Goal: Information Seeking & Learning: Check status

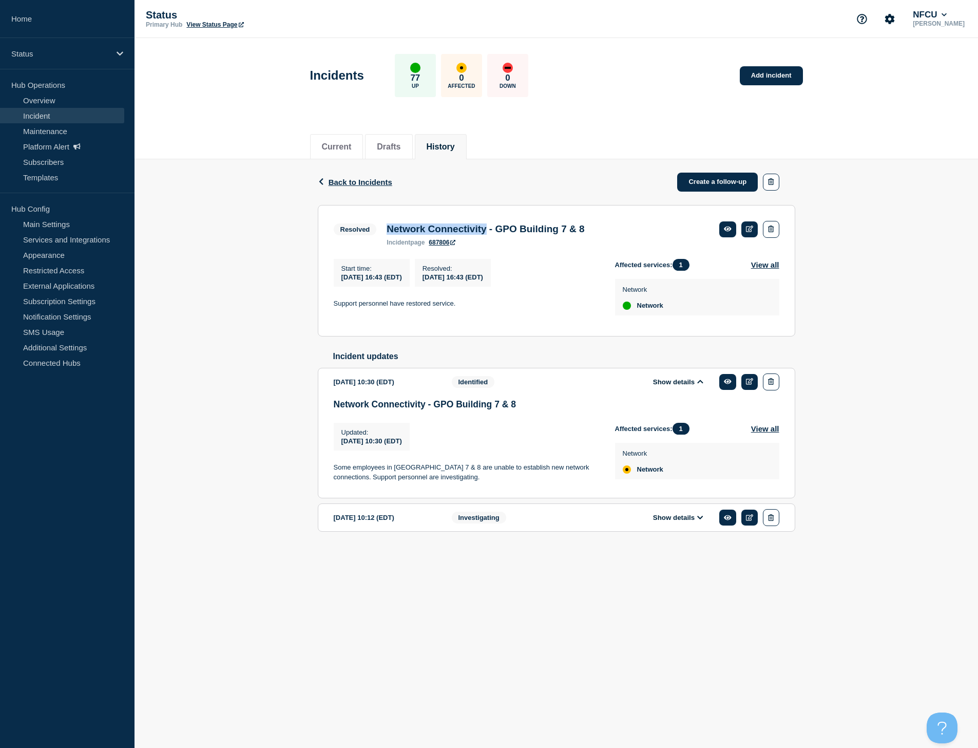
click at [445, 144] on button "History" at bounding box center [441, 146] width 28 height 9
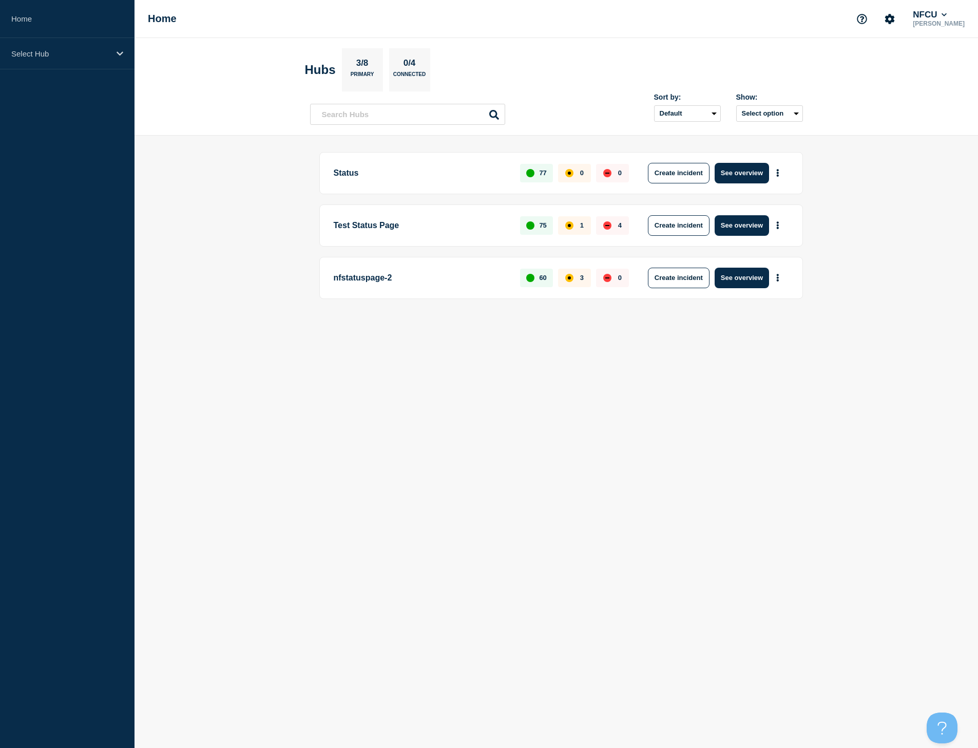
click at [343, 178] on p "Status" at bounding box center [421, 173] width 175 height 21
click at [747, 172] on button "See overview" at bounding box center [742, 173] width 54 height 21
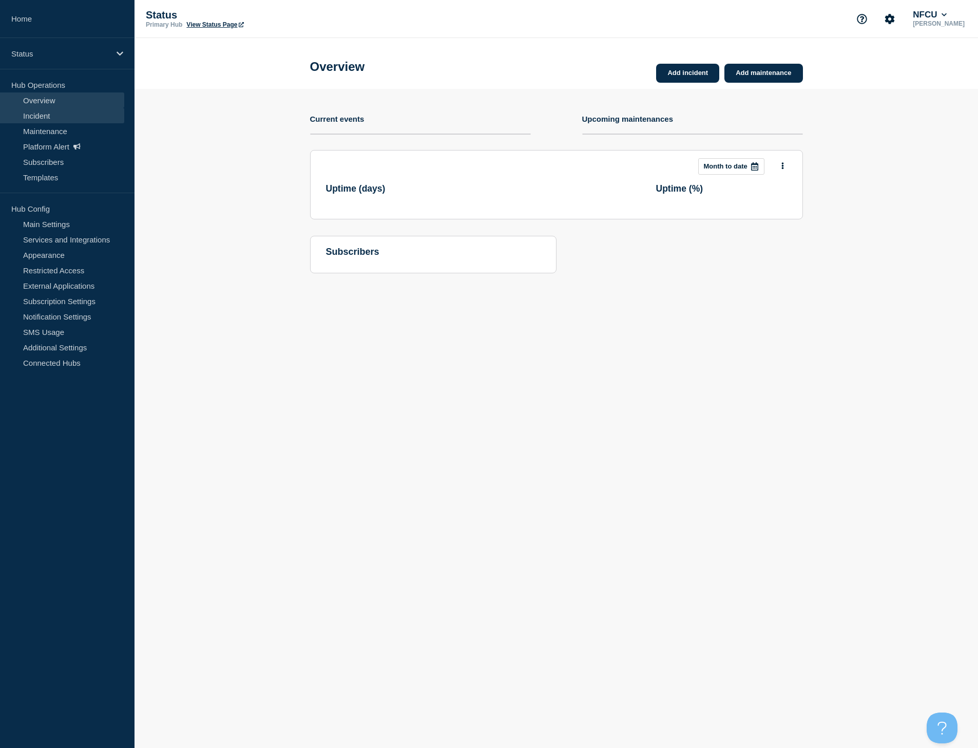
click at [44, 117] on link "Incident" at bounding box center [62, 115] width 124 height 15
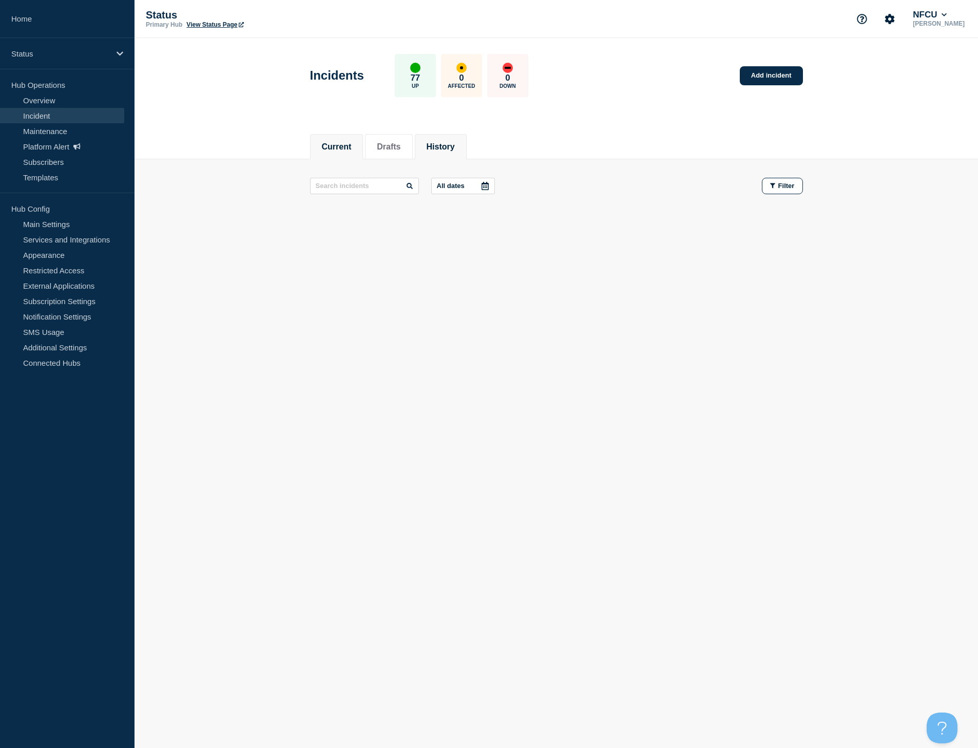
click at [451, 148] on button "History" at bounding box center [441, 146] width 28 height 9
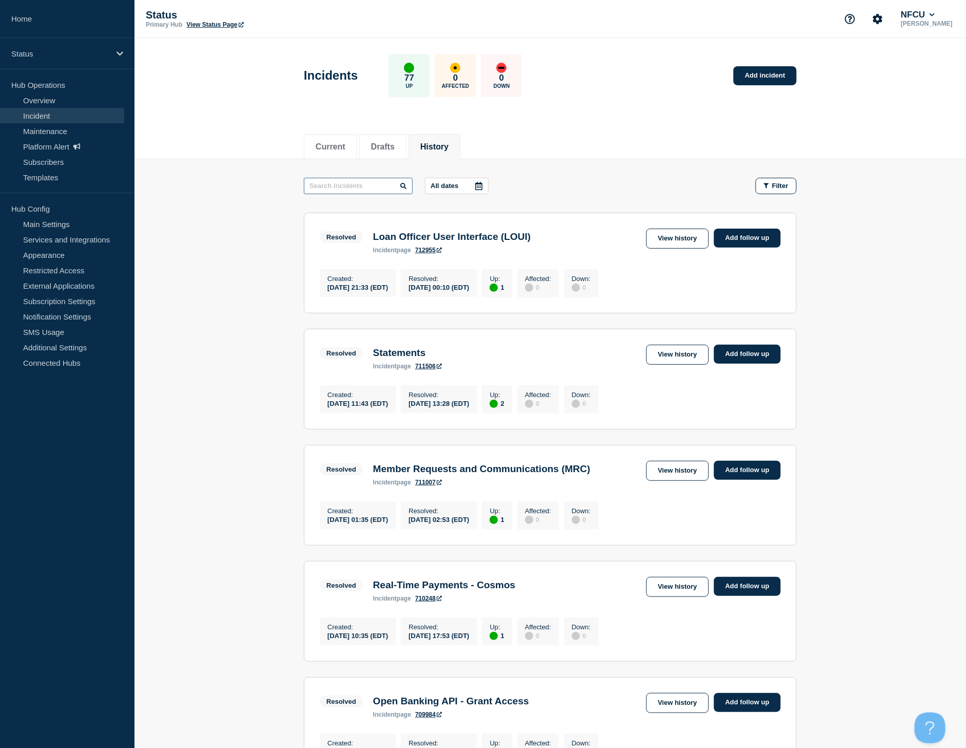
click at [370, 187] on input "text" at bounding box center [358, 186] width 109 height 16
type input "Citrix"
click at [480, 188] on icon at bounding box center [479, 186] width 8 height 8
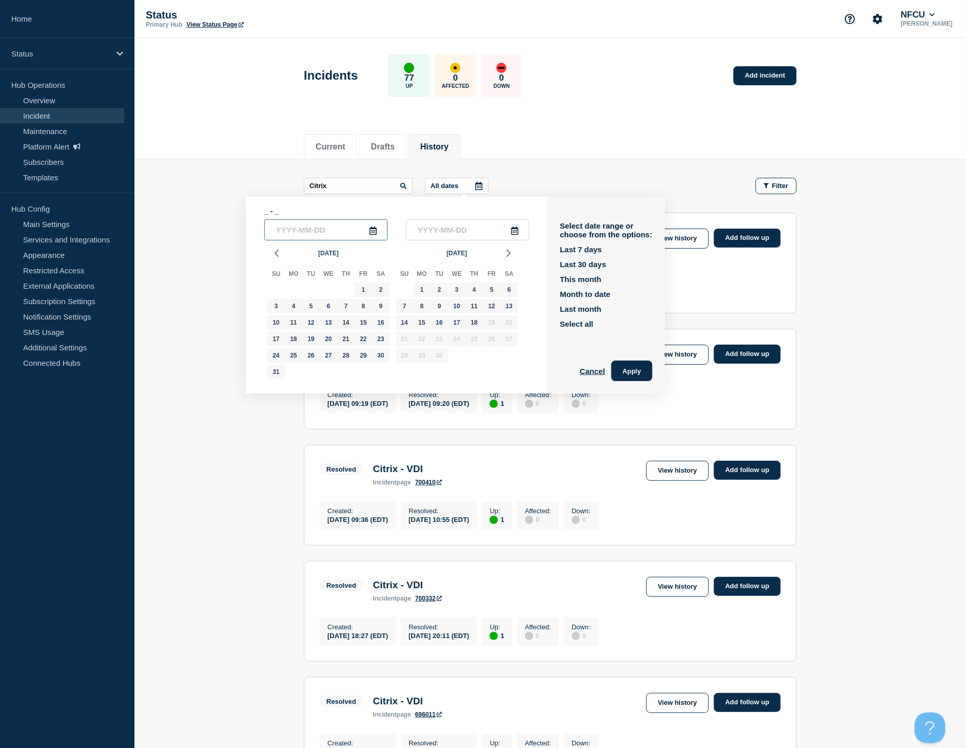
click at [300, 222] on input "text" at bounding box center [325, 229] width 123 height 21
type input "____-__-__"
click at [383, 234] on input "____-__-__" at bounding box center [325, 229] width 123 height 21
click at [377, 230] on icon at bounding box center [373, 230] width 8 height 8
click at [370, 230] on input "text" at bounding box center [325, 229] width 123 height 21
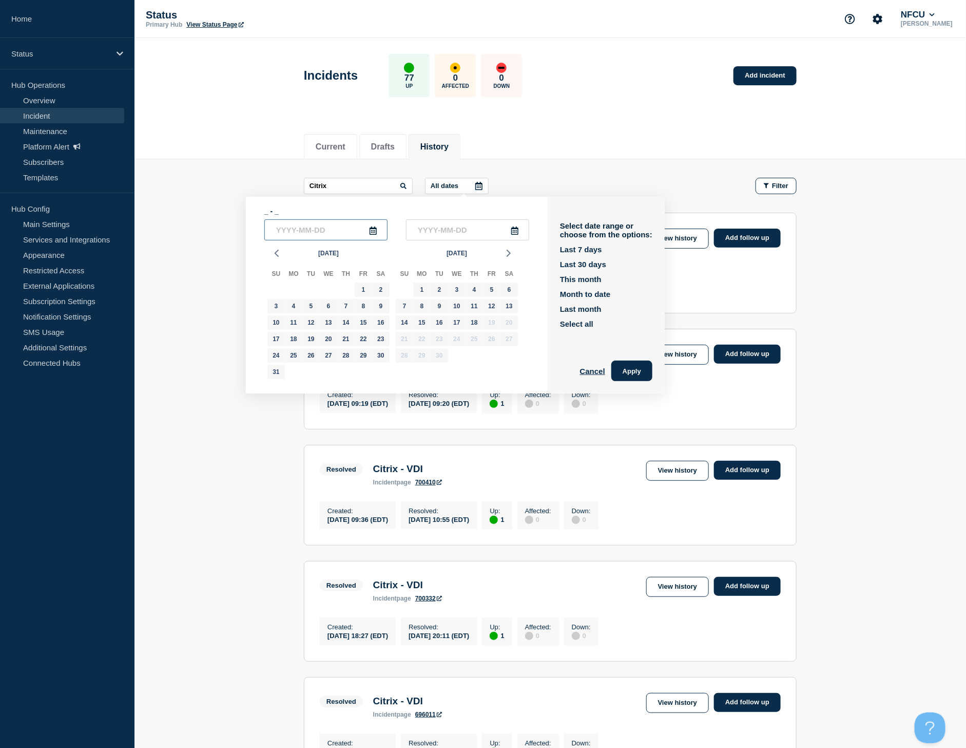
type input "____-__-__"
click at [377, 231] on icon at bounding box center [373, 230] width 8 height 8
click at [377, 231] on icon at bounding box center [373, 230] width 7 height 8
click at [362, 232] on input "text" at bounding box center [325, 229] width 123 height 21
type input "2023-08-23"
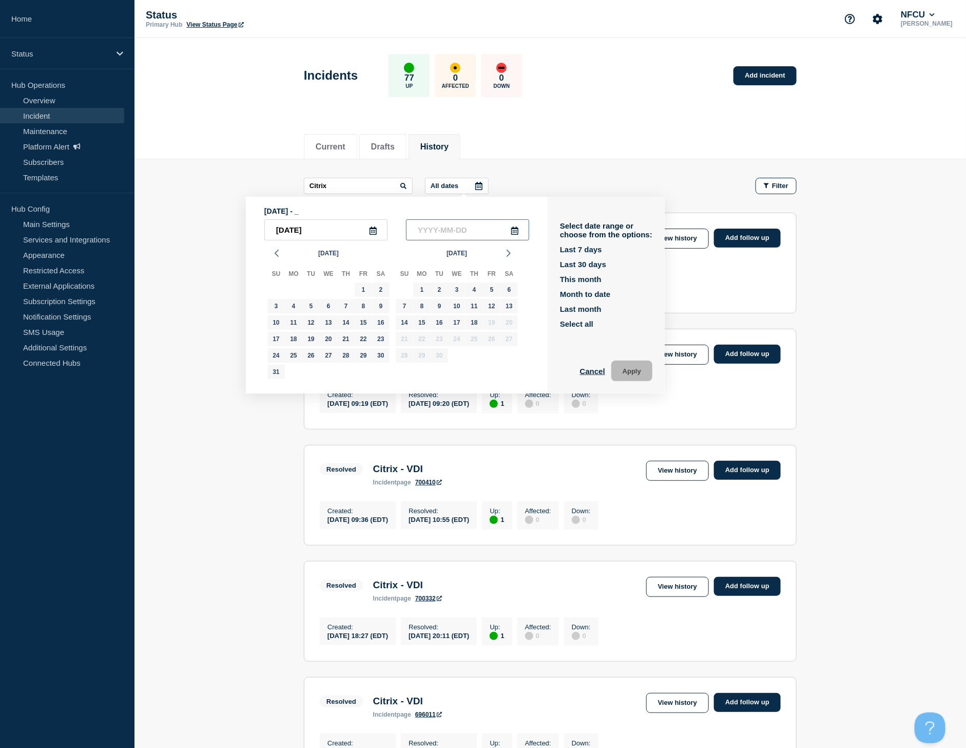
click at [436, 227] on input "text" at bounding box center [467, 229] width 123 height 21
type input "2023-08-24"
click at [652, 370] on button "Apply" at bounding box center [632, 370] width 41 height 21
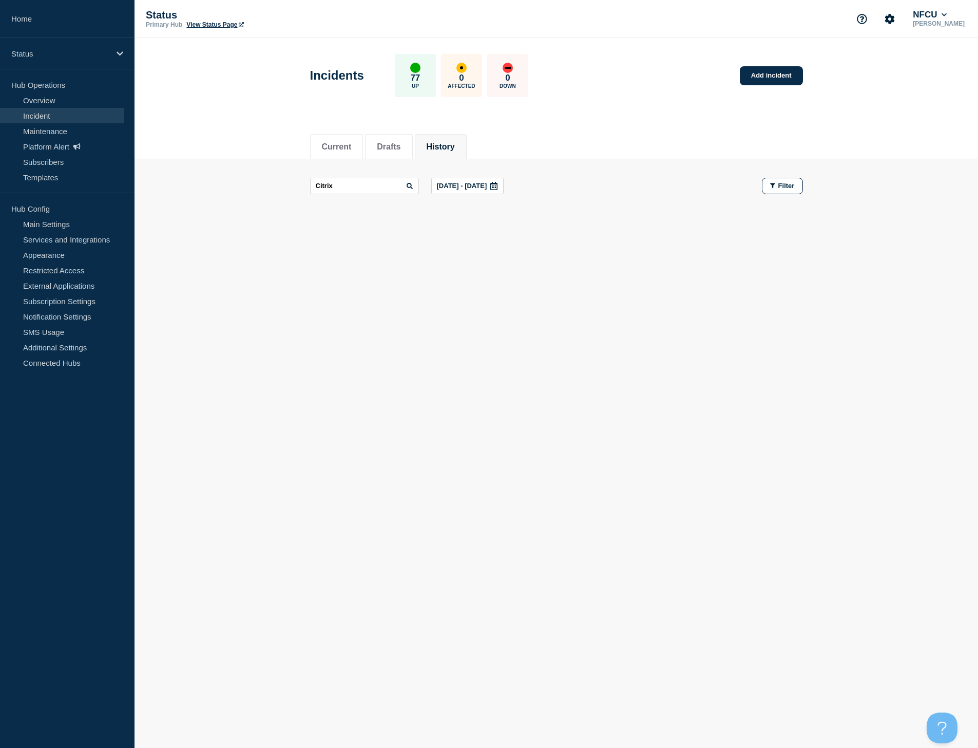
click at [498, 187] on icon at bounding box center [493, 186] width 7 height 8
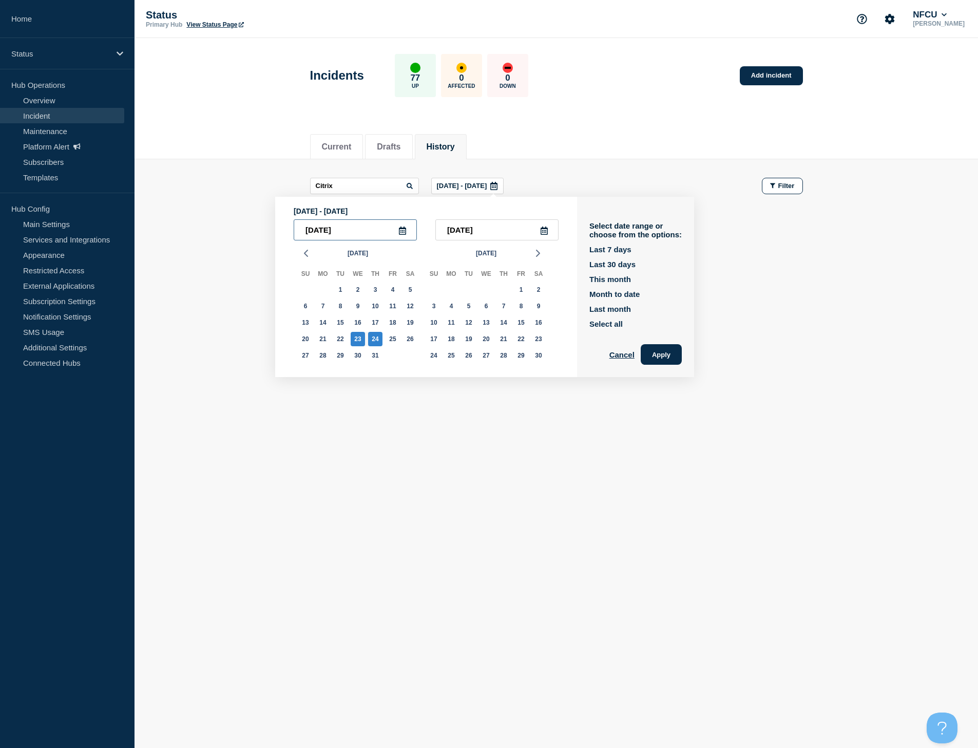
click at [342, 225] on input "2023-08-23" at bounding box center [355, 229] width 123 height 21
type input "2023-08-19"
click at [682, 356] on button "Apply" at bounding box center [661, 354] width 41 height 21
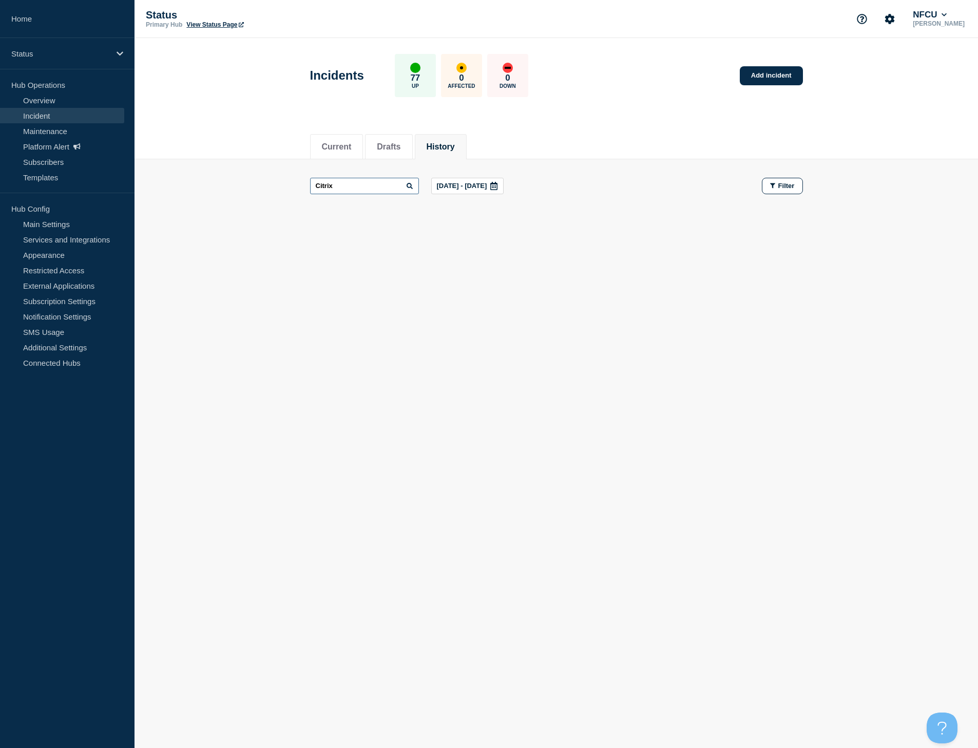
drag, startPoint x: 389, startPoint y: 187, endPoint x: 234, endPoint y: 182, distance: 154.6
click at [234, 182] on main "Citrix Aug, 19 2023 - Aug, 24 2023 Filter" at bounding box center [557, 185] width 844 height 53
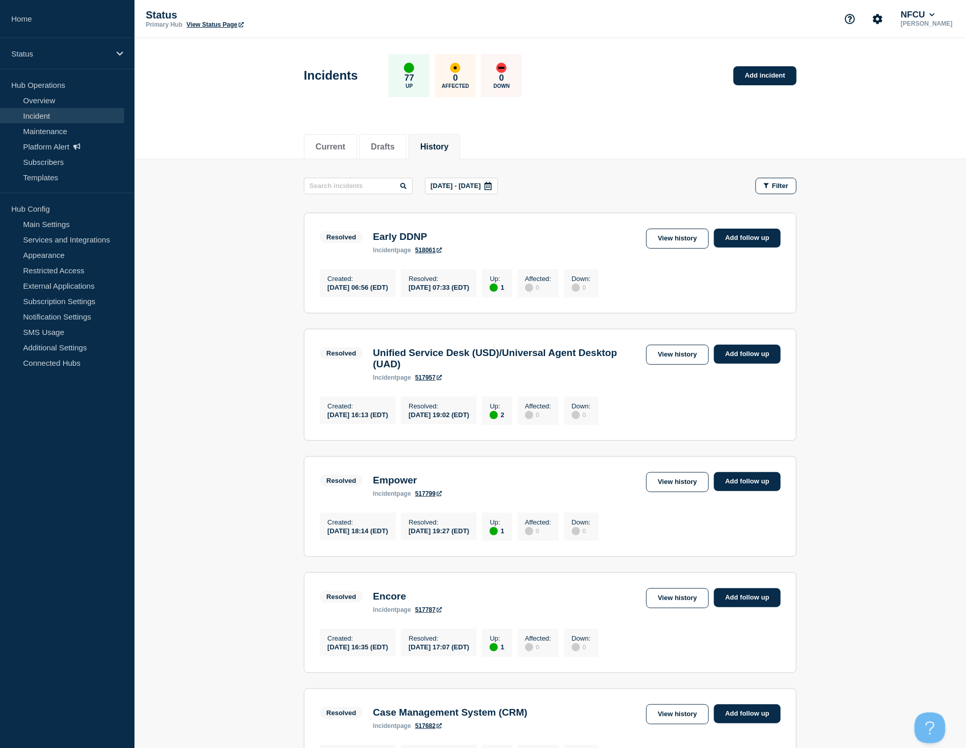
click at [492, 185] on icon at bounding box center [488, 186] width 8 height 8
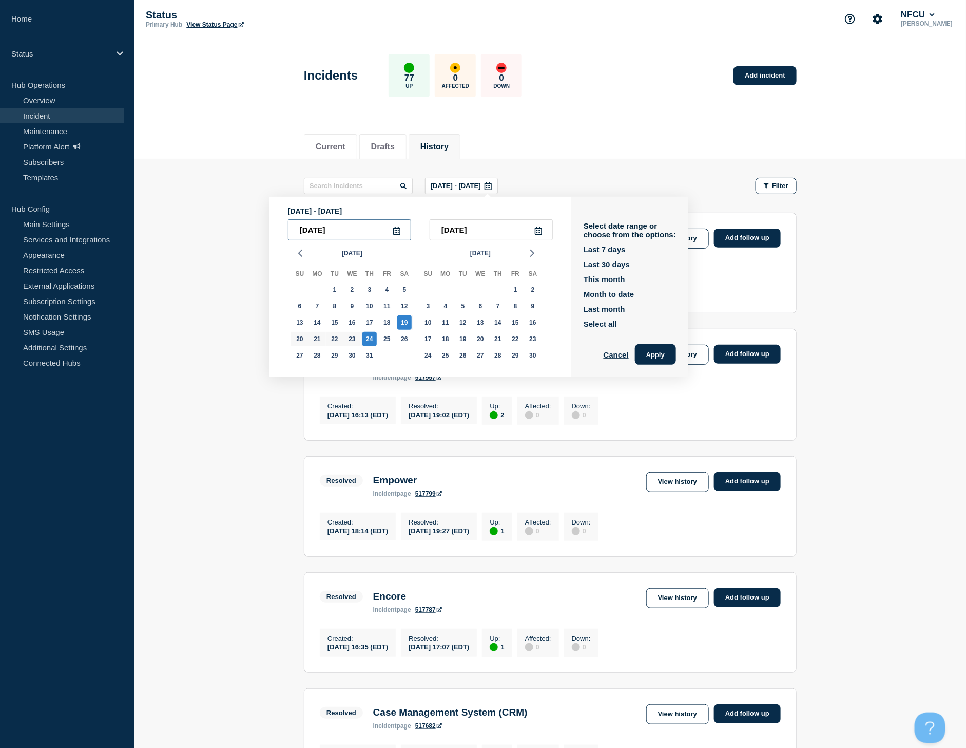
click at [338, 229] on input "2023-08-19" at bounding box center [349, 229] width 123 height 21
type input "2023-08-29"
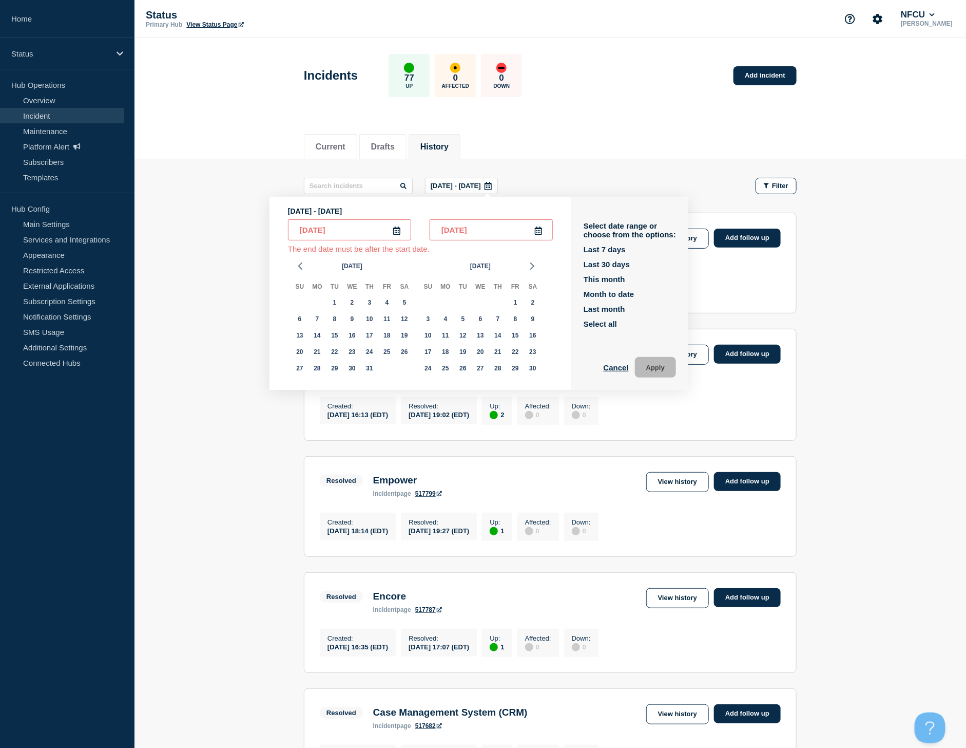
click at [487, 229] on input "2023-08-24" at bounding box center [491, 229] width 123 height 21
type input "2023-08-31"
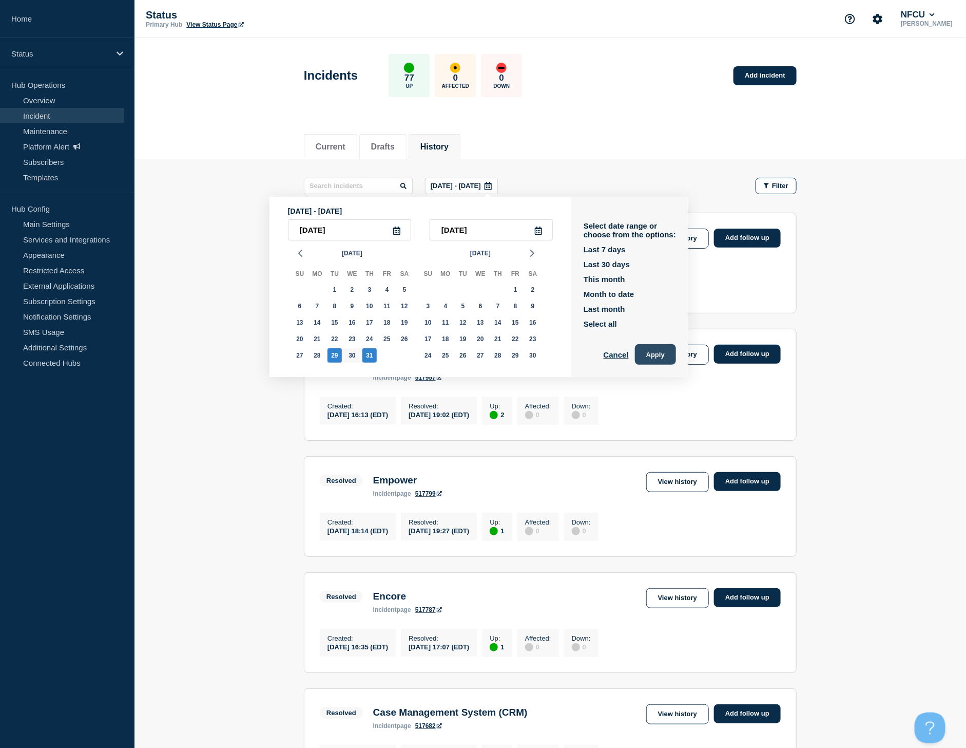
click at [672, 352] on button "Apply" at bounding box center [655, 354] width 41 height 21
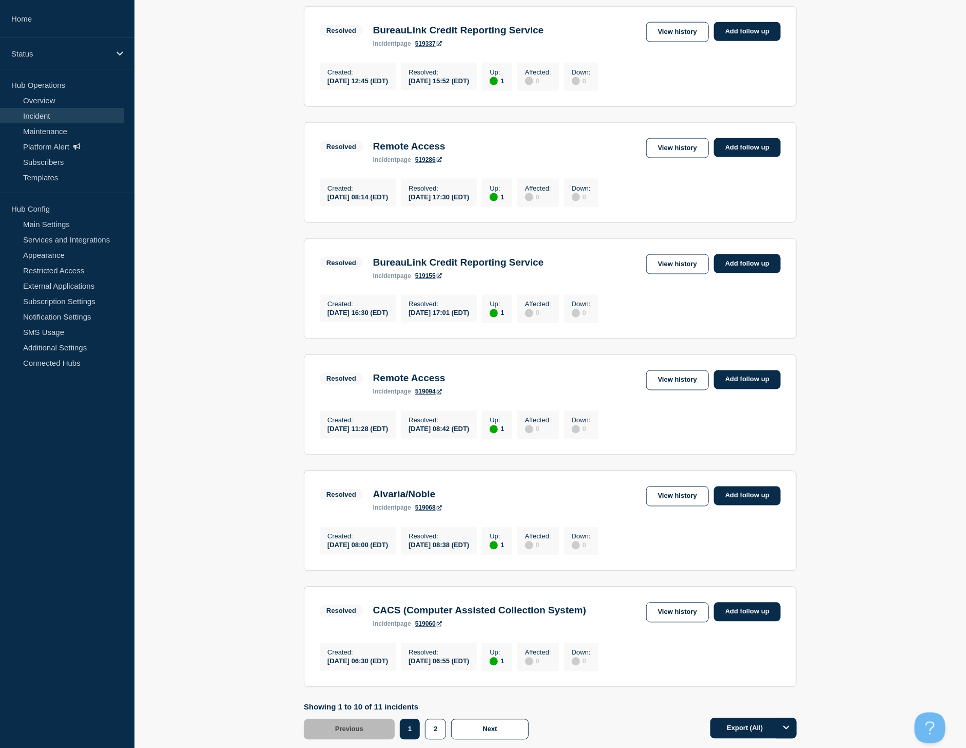
scroll to position [770, 0]
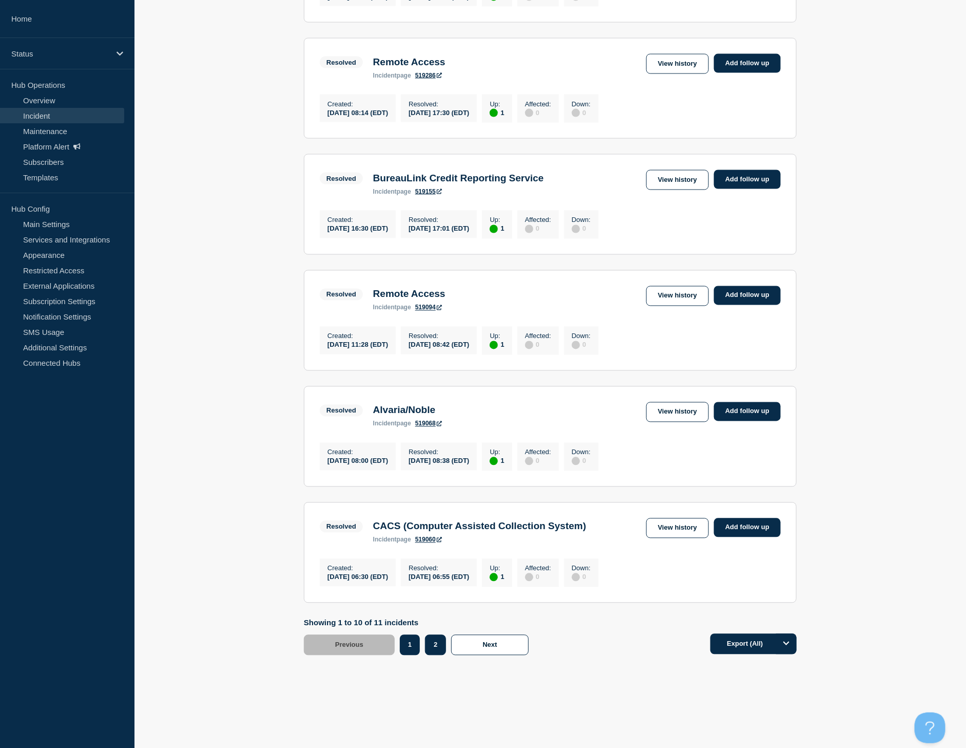
click at [443, 655] on button "2" at bounding box center [435, 645] width 21 height 21
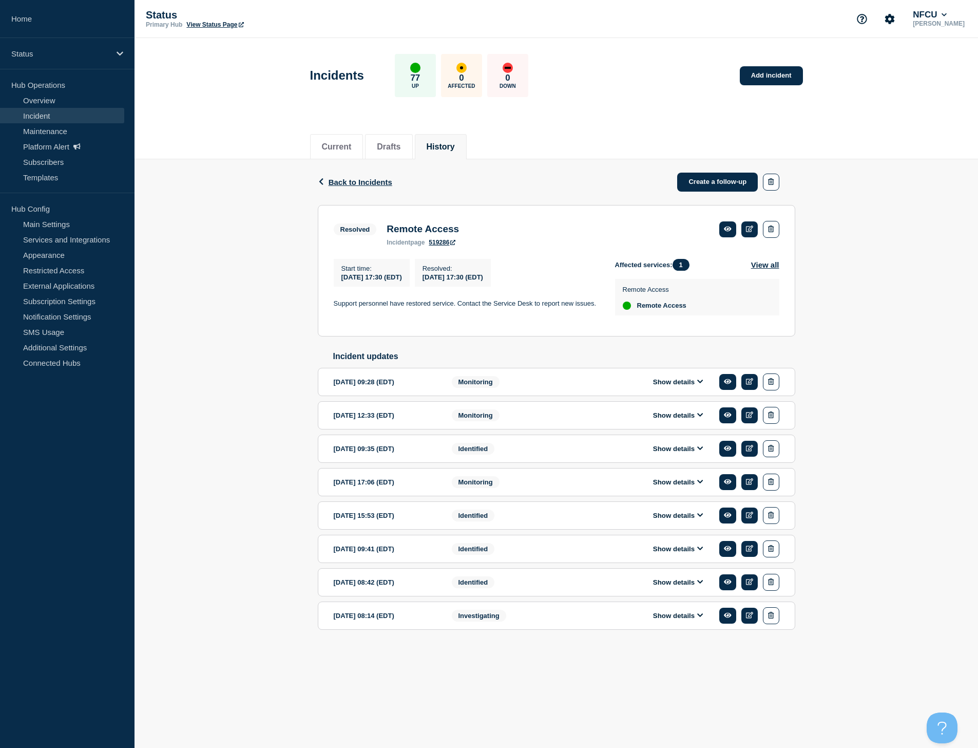
click at [685, 586] on button "Show details" at bounding box center [678, 582] width 56 height 9
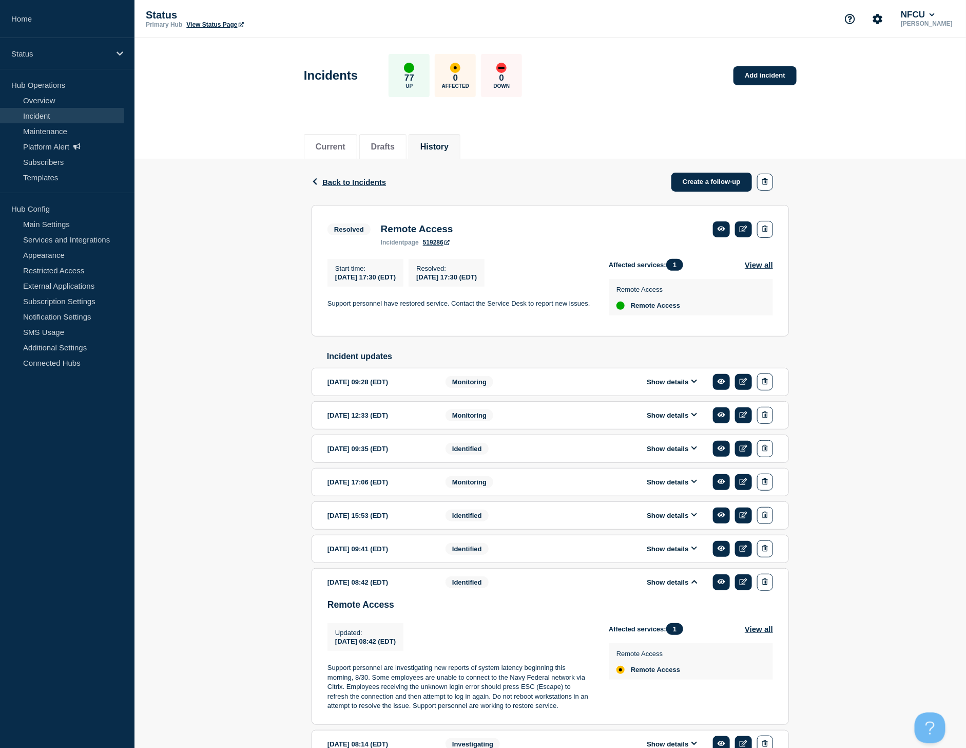
click at [682, 553] on button "Show details" at bounding box center [672, 548] width 56 height 9
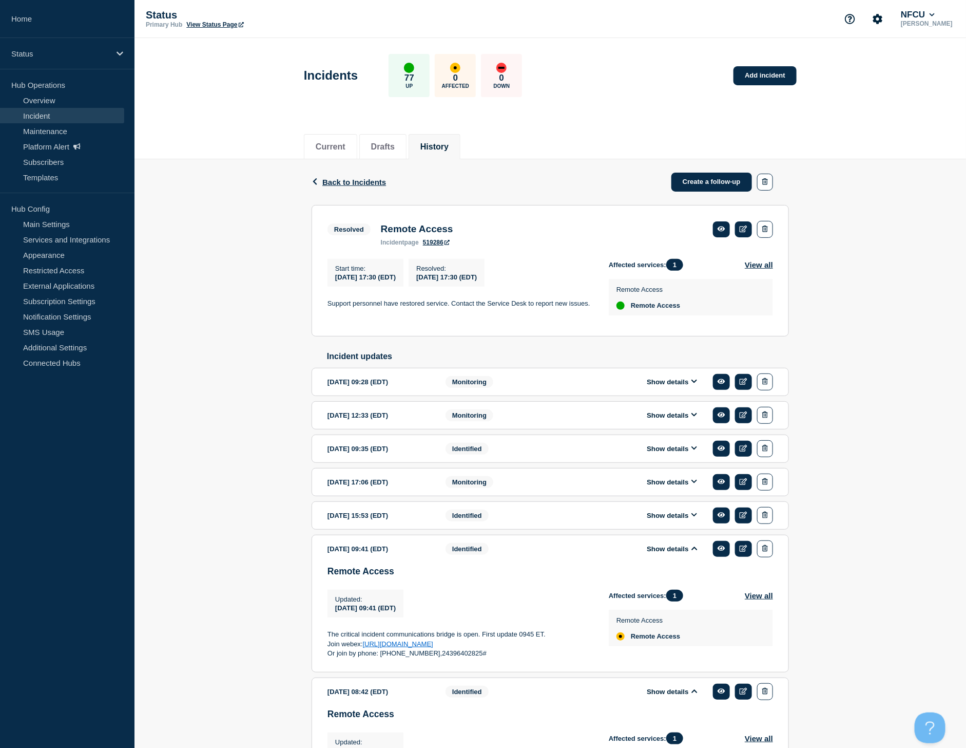
click at [679, 520] on button "Show details" at bounding box center [672, 515] width 56 height 9
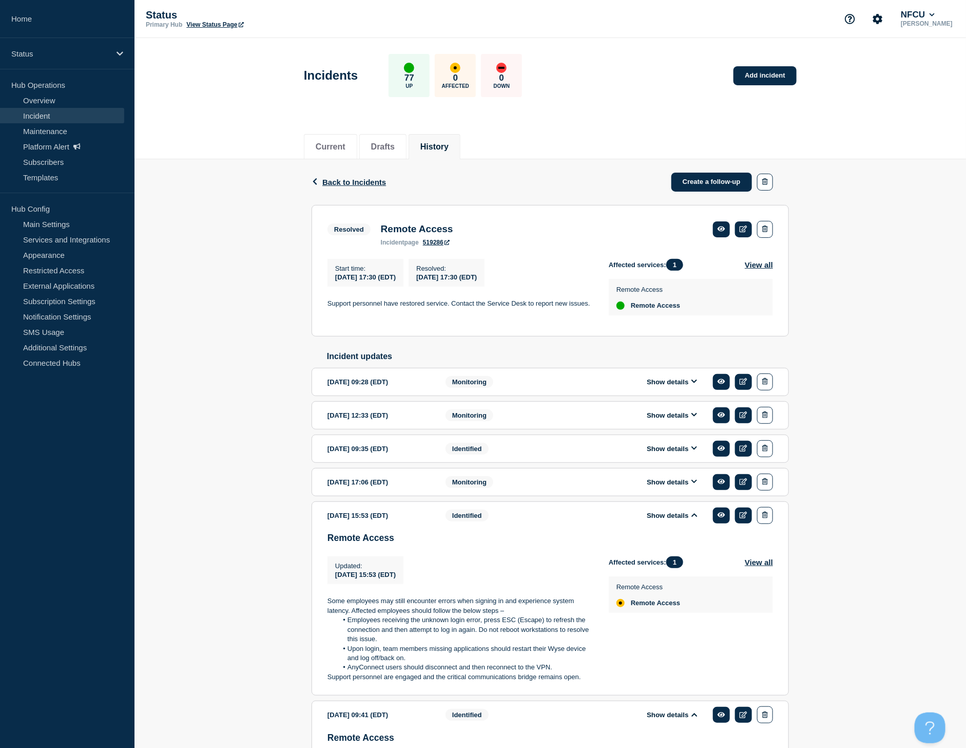
click at [672, 490] on div "Show details" at bounding box center [679, 481] width 187 height 17
click at [678, 486] on button "Show details" at bounding box center [672, 482] width 56 height 9
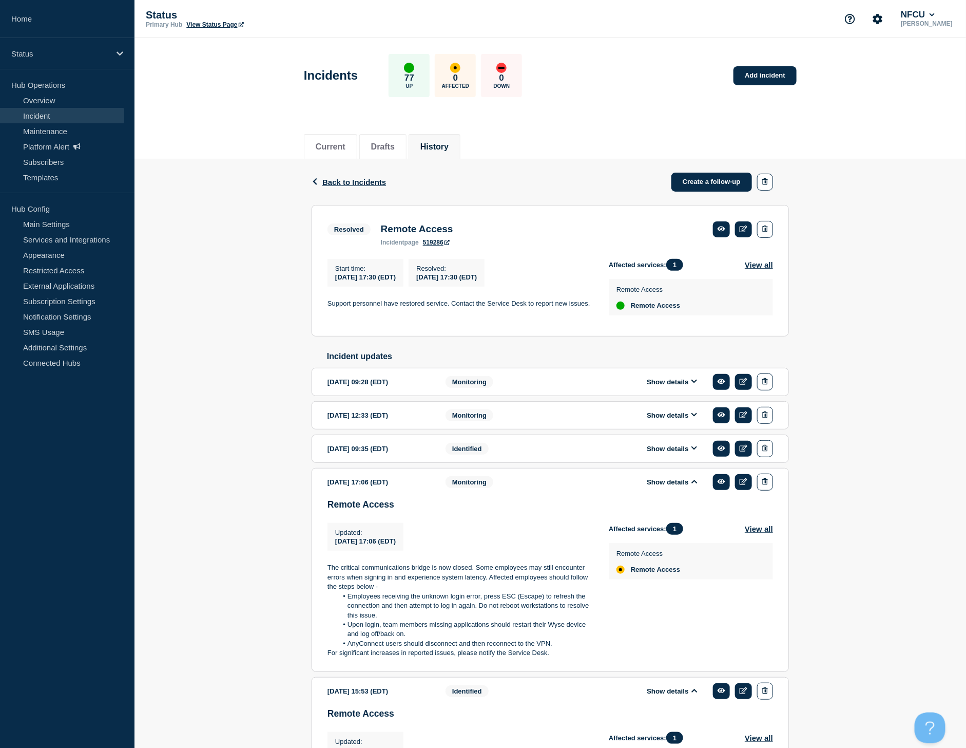
click at [675, 463] on section "[DATE] 09:35 (EDT) Show details Identified" at bounding box center [551, 448] width 478 height 28
click at [675, 453] on button "Show details" at bounding box center [672, 448] width 56 height 9
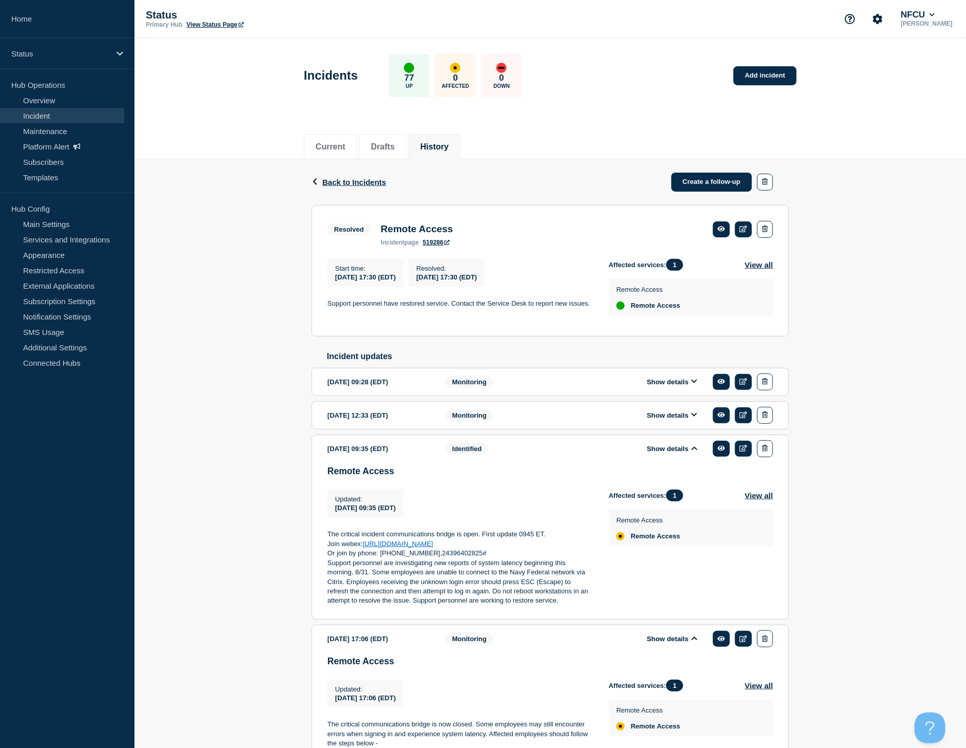
click at [676, 415] on div "Show details" at bounding box center [679, 415] width 187 height 17
click at [680, 420] on button "Show details" at bounding box center [672, 415] width 56 height 9
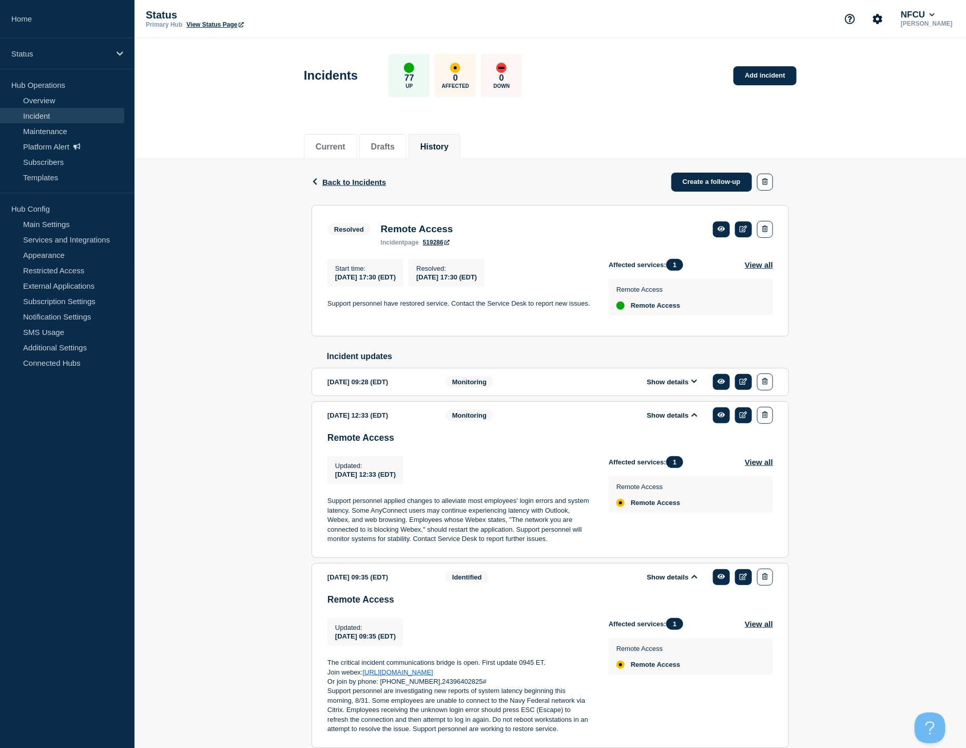
click at [674, 386] on button "Show details" at bounding box center [672, 381] width 56 height 9
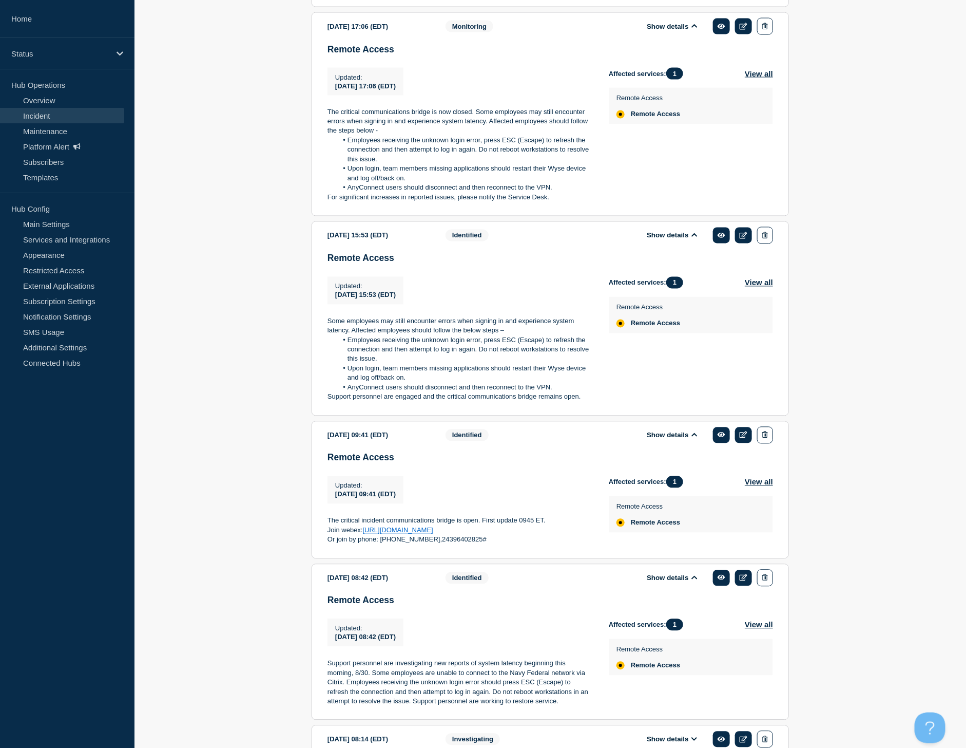
scroll to position [957, 0]
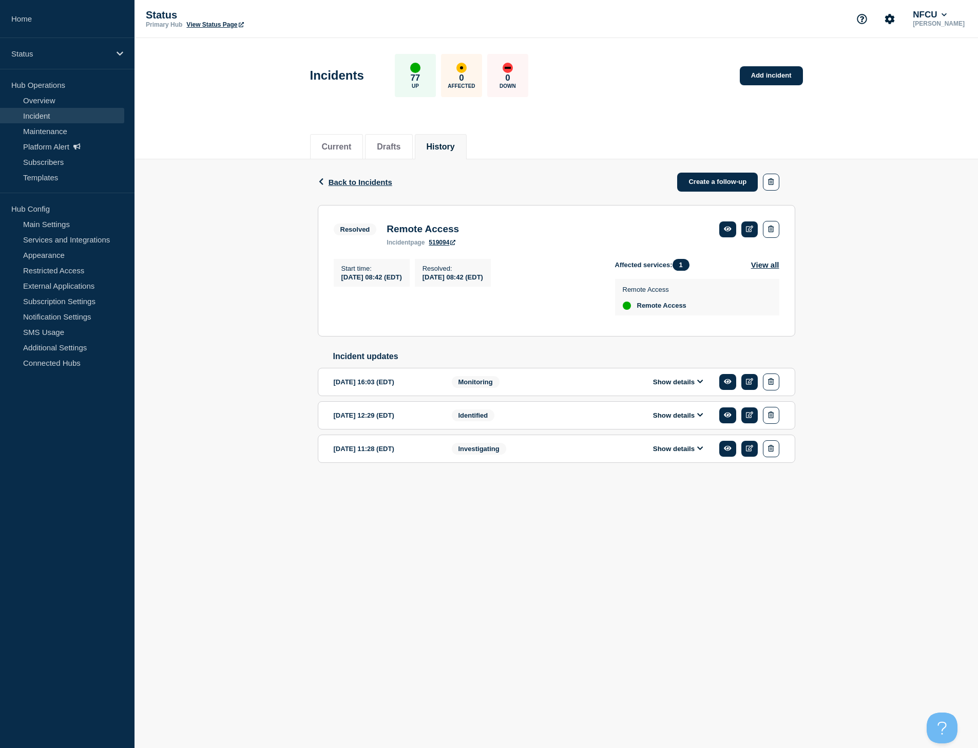
click at [678, 420] on button "Show details" at bounding box center [678, 415] width 56 height 9
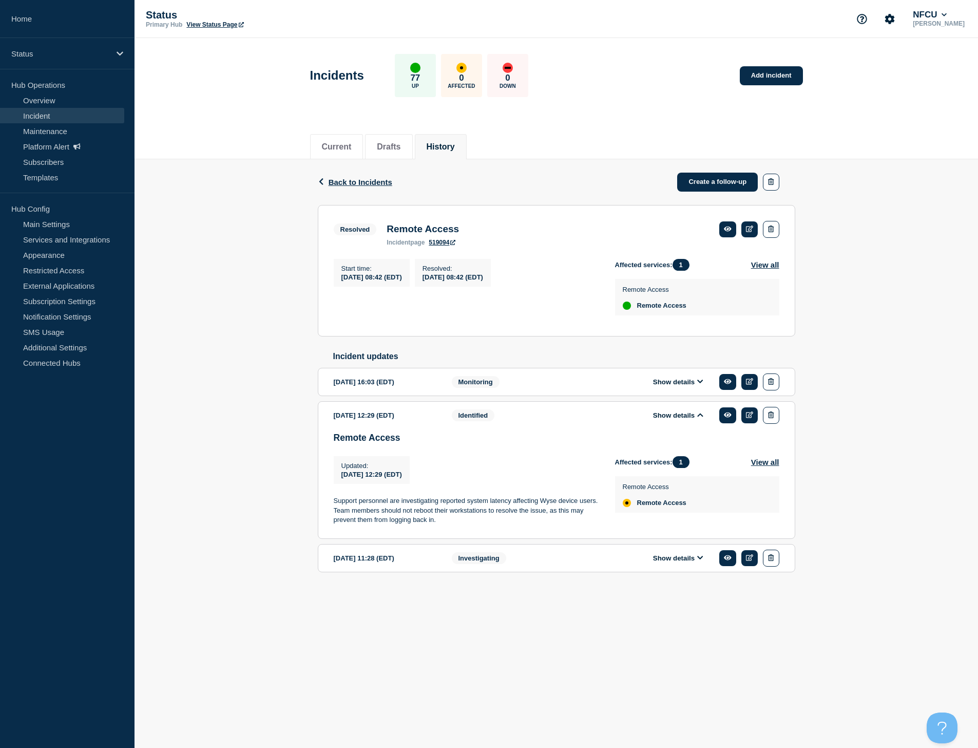
click at [676, 386] on button "Show details" at bounding box center [678, 381] width 56 height 9
